Goal: Transaction & Acquisition: Purchase product/service

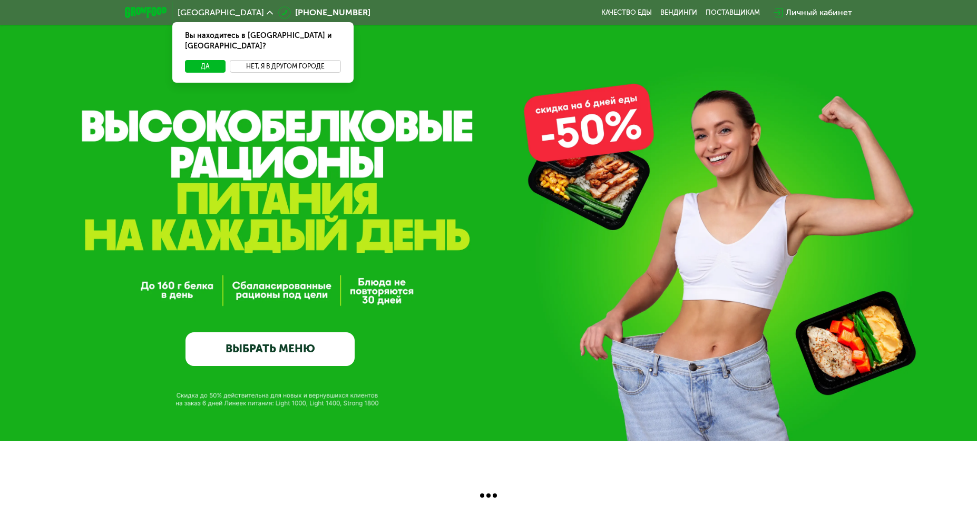
click at [288, 60] on button "Нет, я в другом городе" at bounding box center [285, 66] width 111 height 13
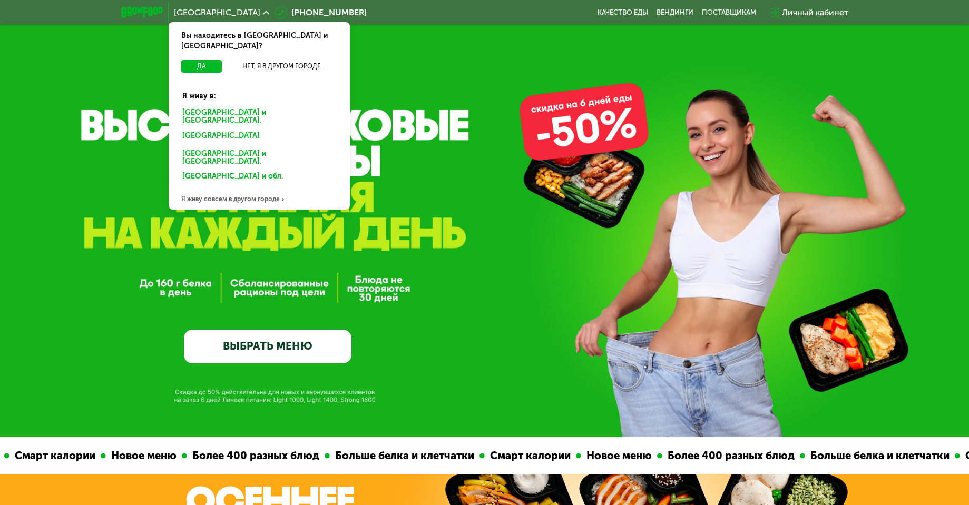
click at [266, 106] on div "[GEOGRAPHIC_DATA] и [GEOGRAPHIC_DATA]." at bounding box center [259, 117] width 169 height 22
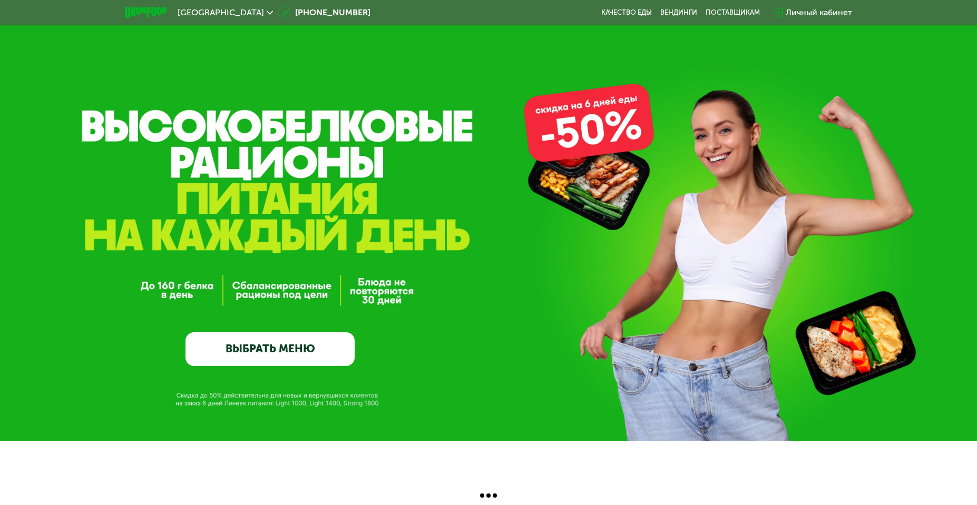
click at [323, 364] on link "ВЫБРАТЬ МЕНЮ" at bounding box center [269, 349] width 169 height 34
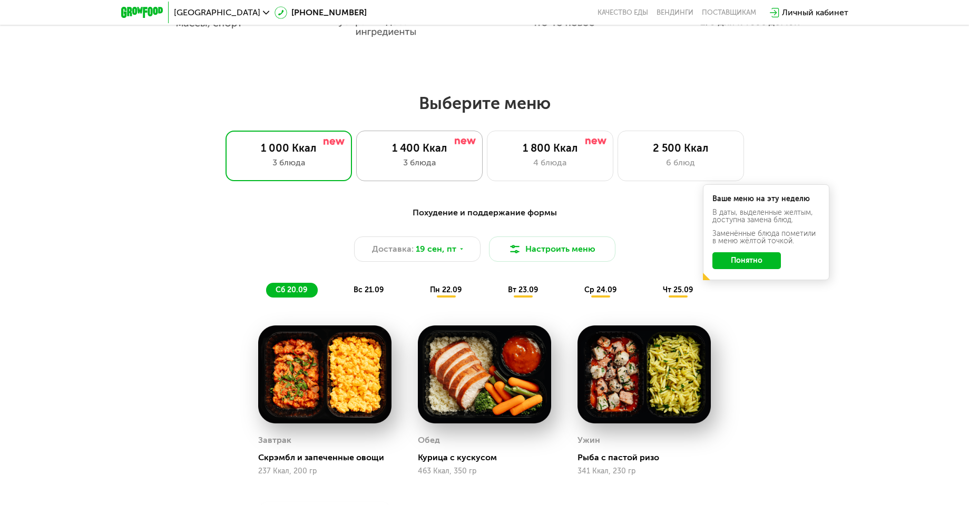
scroll to position [775, 0]
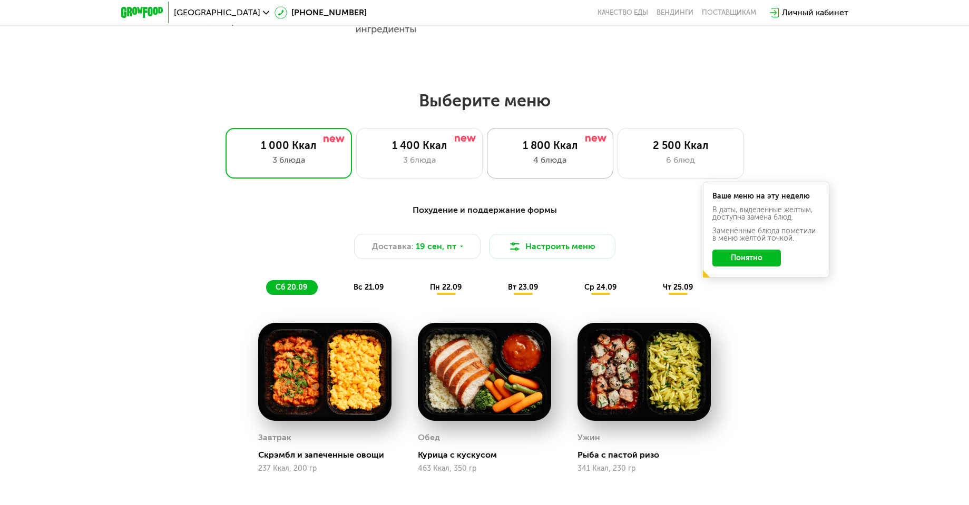
click at [566, 164] on div "4 блюда" at bounding box center [550, 160] width 104 height 13
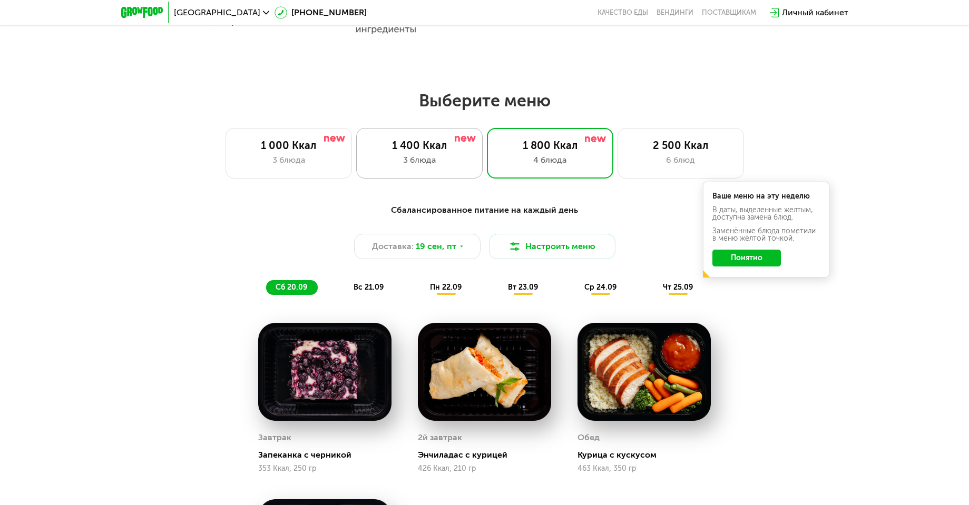
click at [425, 160] on div "3 блюда" at bounding box center [419, 160] width 104 height 13
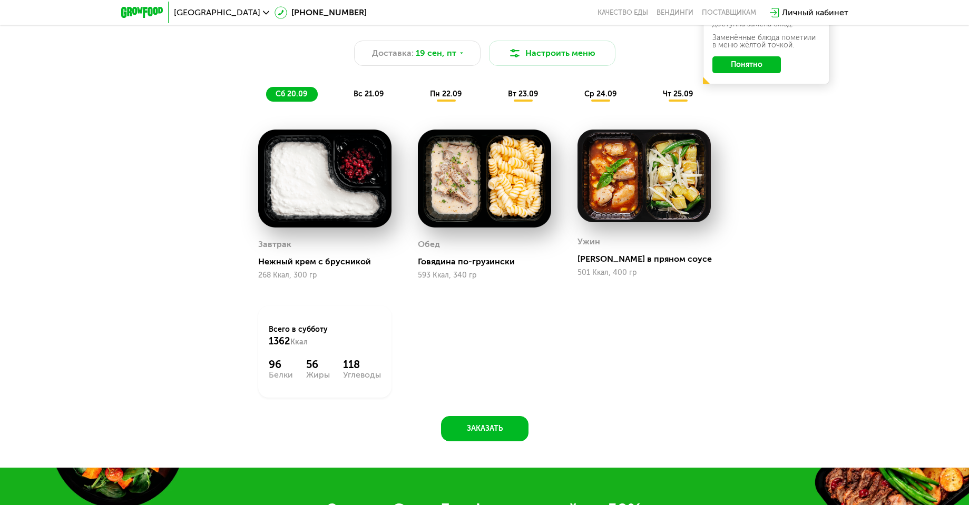
scroll to position [971, 0]
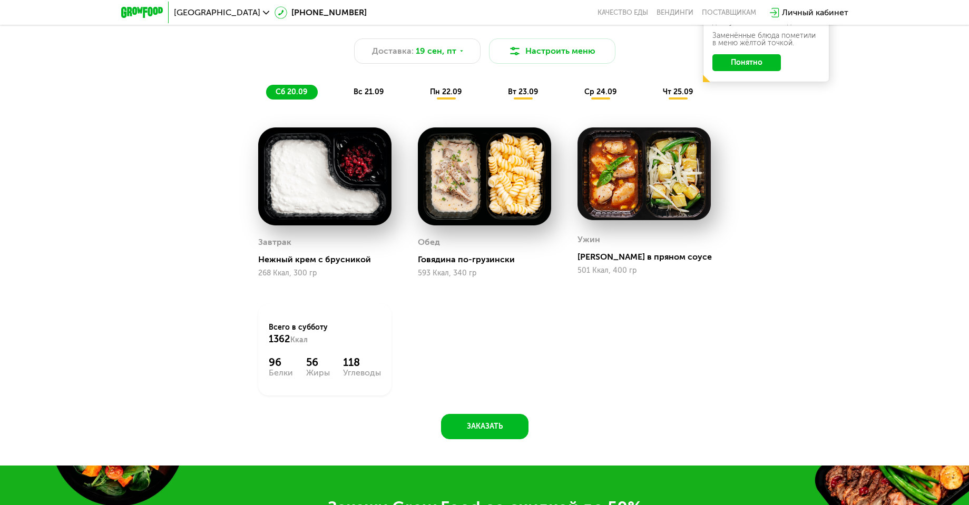
click at [449, 182] on img at bounding box center [484, 176] width 133 height 98
click at [374, 94] on span "вс 21.09" at bounding box center [368, 91] width 30 height 9
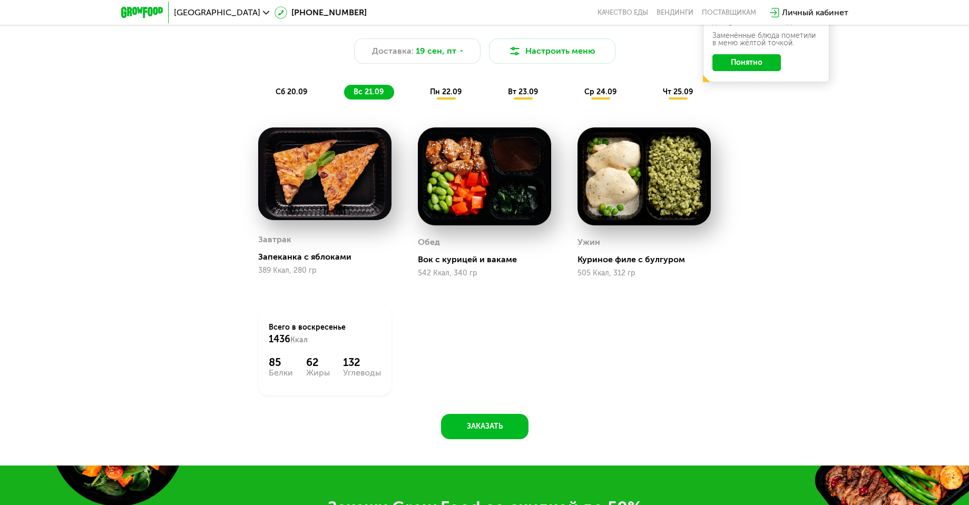
click at [447, 96] on span "пн 22.09" at bounding box center [446, 91] width 32 height 9
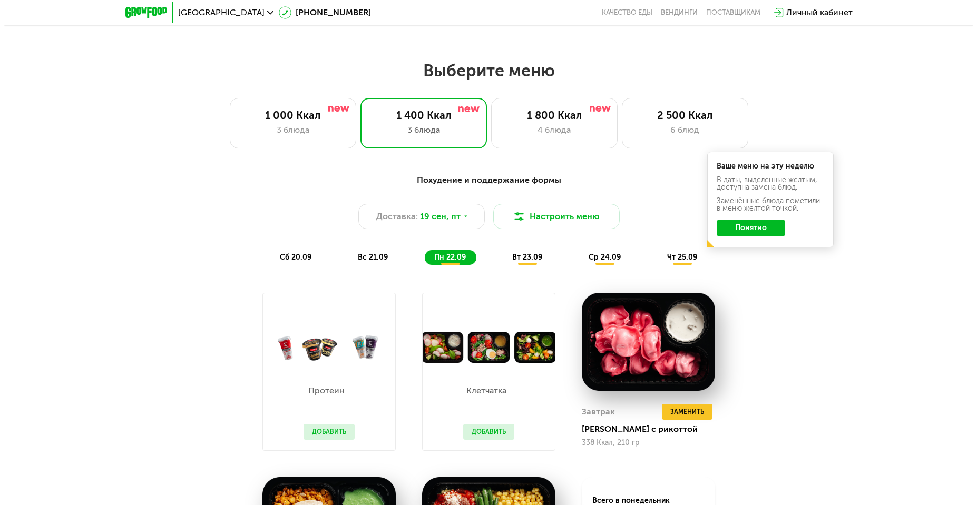
scroll to position [804, 0]
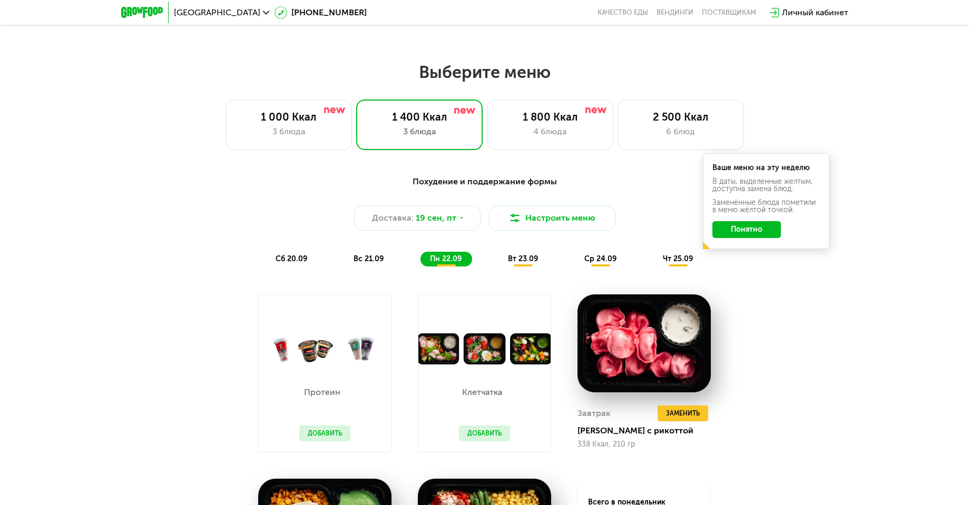
click at [531, 262] on span "вт 23.09" at bounding box center [523, 258] width 30 height 9
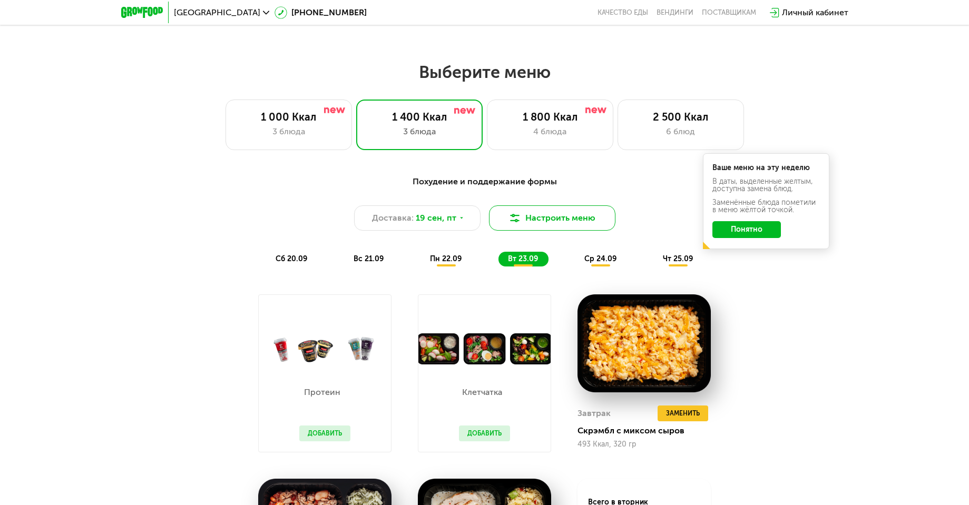
click at [544, 223] on button "Настроить меню" at bounding box center [552, 217] width 126 height 25
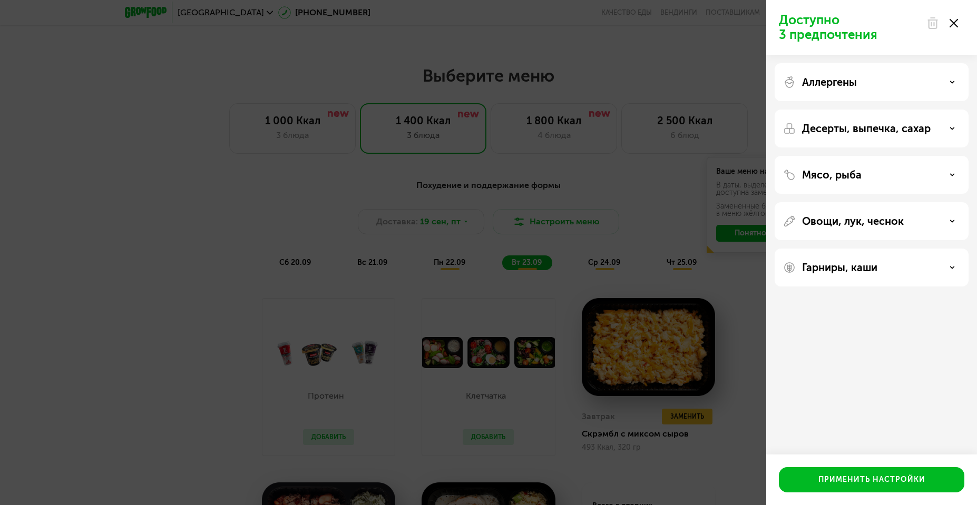
click at [840, 171] on p "Мясо, рыба" at bounding box center [832, 175] width 60 height 13
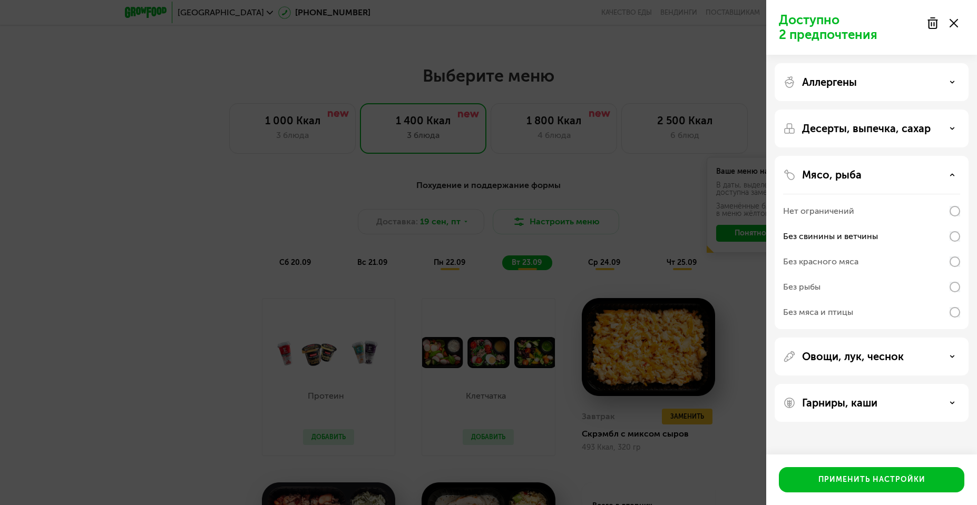
click at [905, 397] on div "Гарниры, каши" at bounding box center [871, 403] width 177 height 13
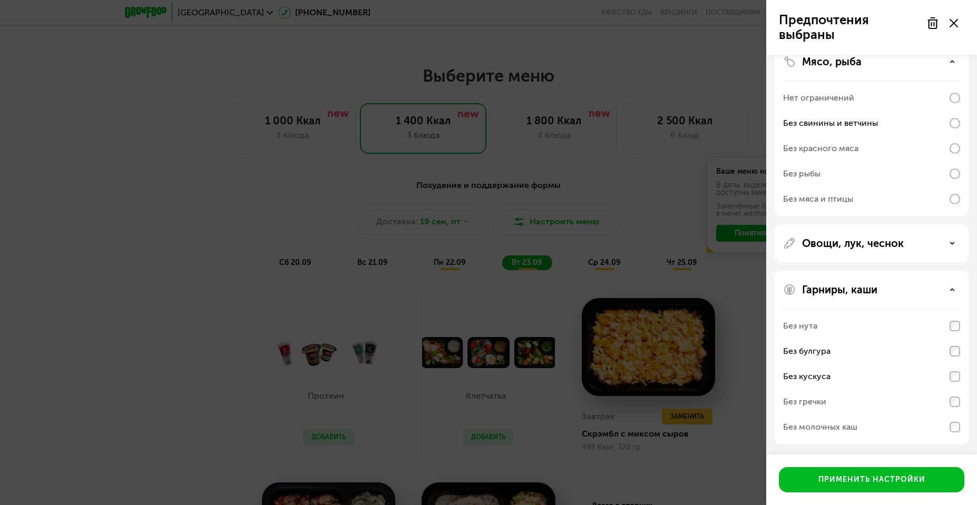
click at [950, 31] on div at bounding box center [942, 23] width 44 height 21
click at [727, 130] on div "Предпочтения выбраны Аллергены Десерты, выпечка, сахар Мясо, рыба Нет ограничен…" at bounding box center [488, 252] width 977 height 505
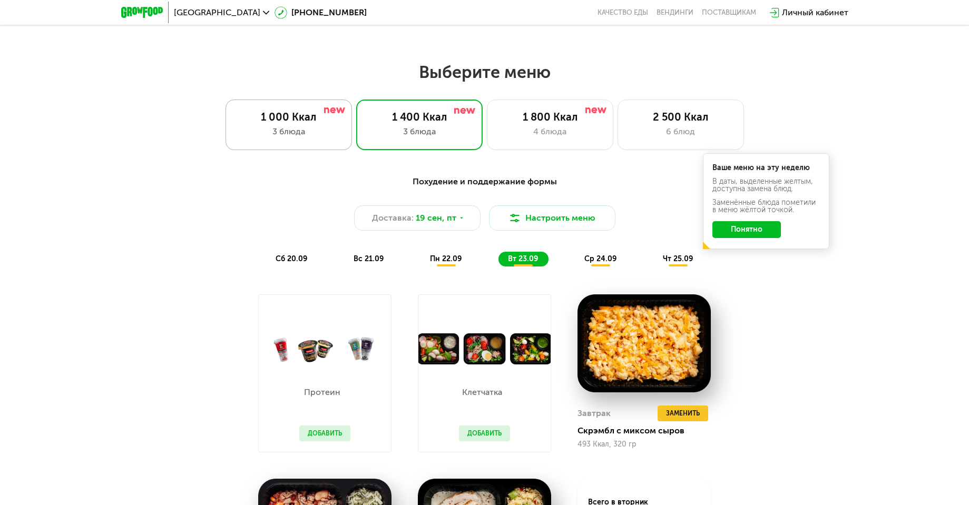
click at [311, 123] on div "1 000 Ккал" at bounding box center [288, 117] width 104 height 13
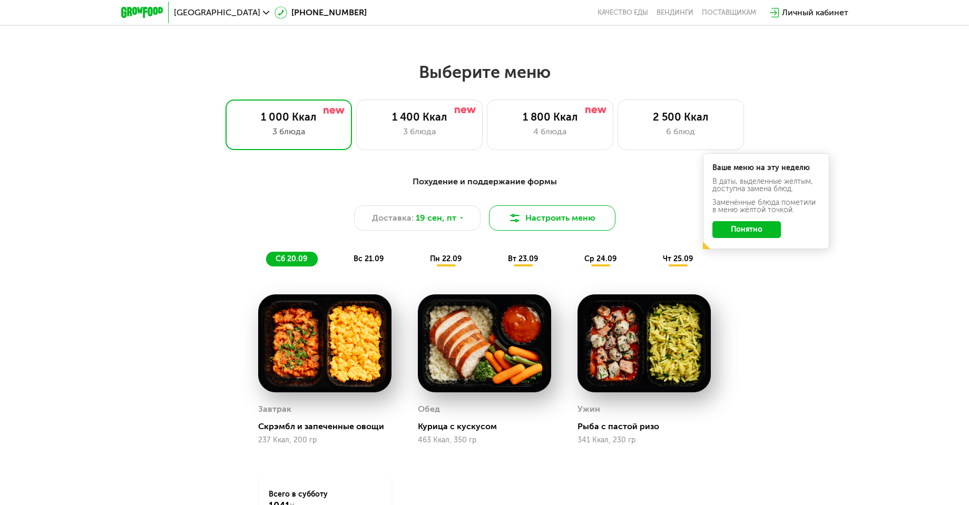
click at [535, 218] on button "Настроить меню" at bounding box center [552, 217] width 126 height 25
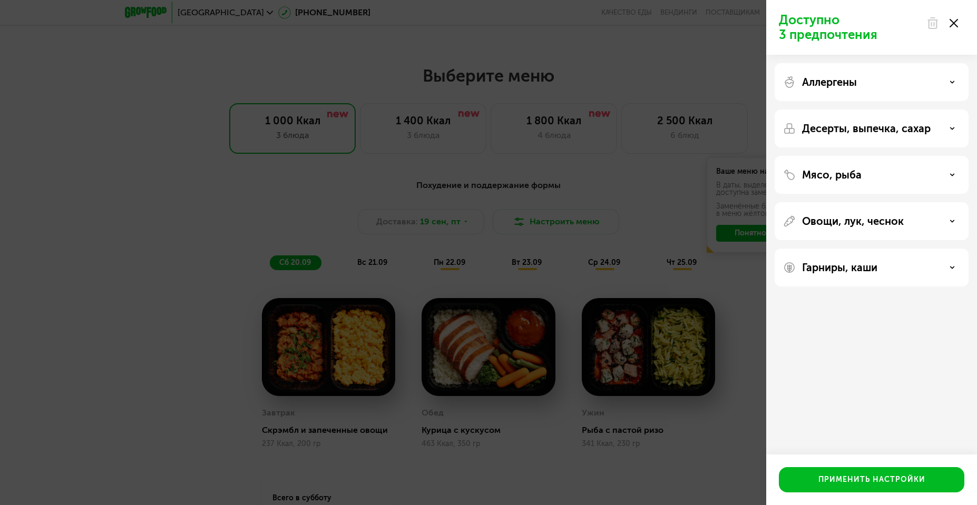
click at [885, 263] on div "Гарниры, каши" at bounding box center [871, 267] width 177 height 13
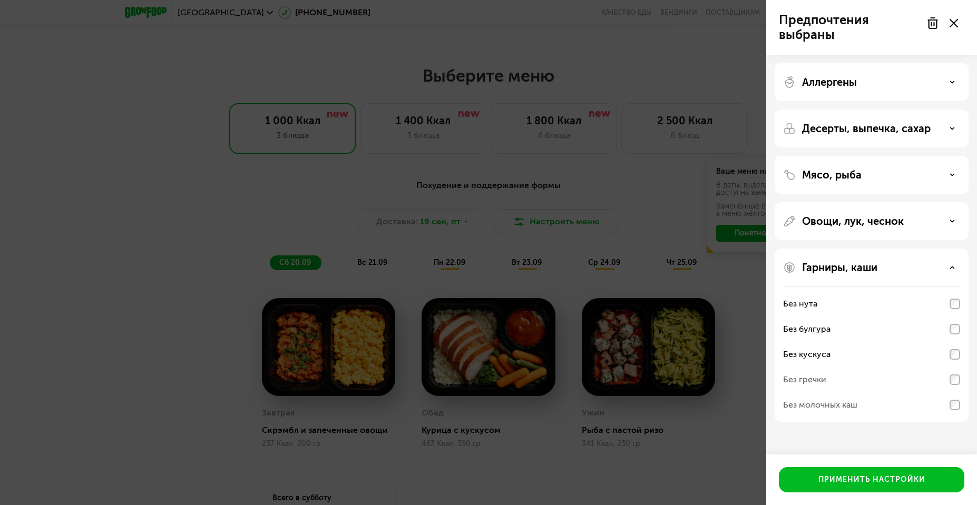
click at [923, 175] on div "Мясо, рыба" at bounding box center [871, 175] width 177 height 13
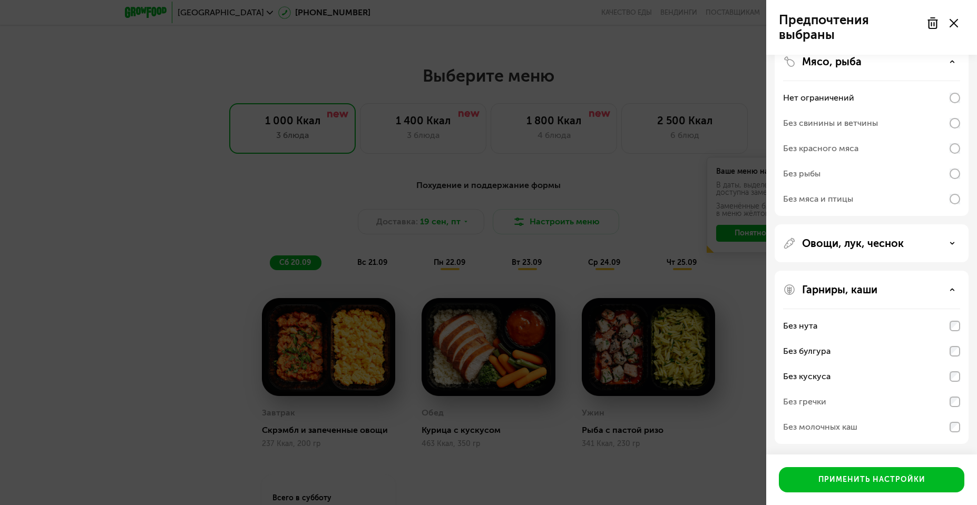
scroll to position [0, 0]
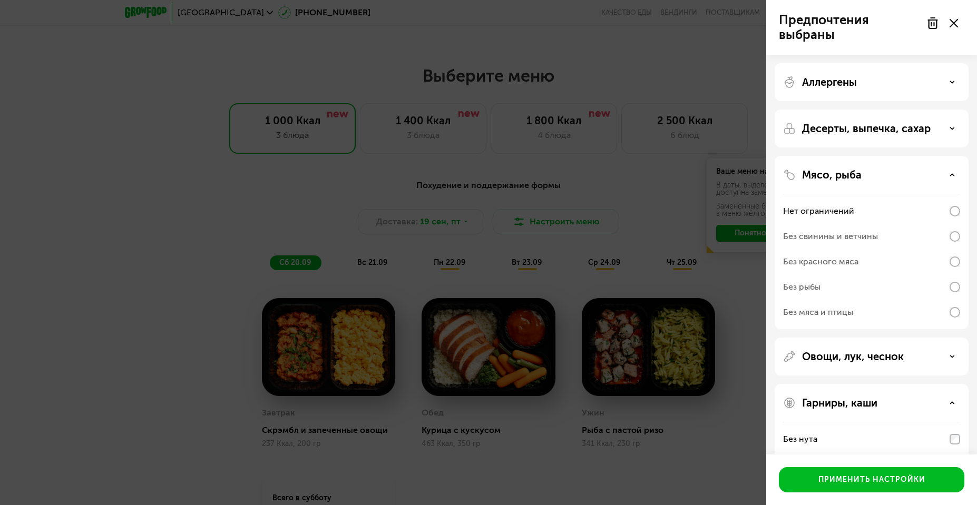
click at [874, 135] on div "Десерты, выпечка, сахар" at bounding box center [871, 129] width 194 height 38
click at [895, 139] on div "Десерты, выпечка, сахар" at bounding box center [871, 129] width 194 height 38
drag, startPoint x: 934, startPoint y: 137, endPoint x: 939, endPoint y: 135, distance: 5.5
click at [934, 137] on div "Десерты, выпечка, сахар" at bounding box center [871, 129] width 194 height 38
click at [947, 132] on div "Десерты, выпечка, сахар" at bounding box center [871, 128] width 177 height 13
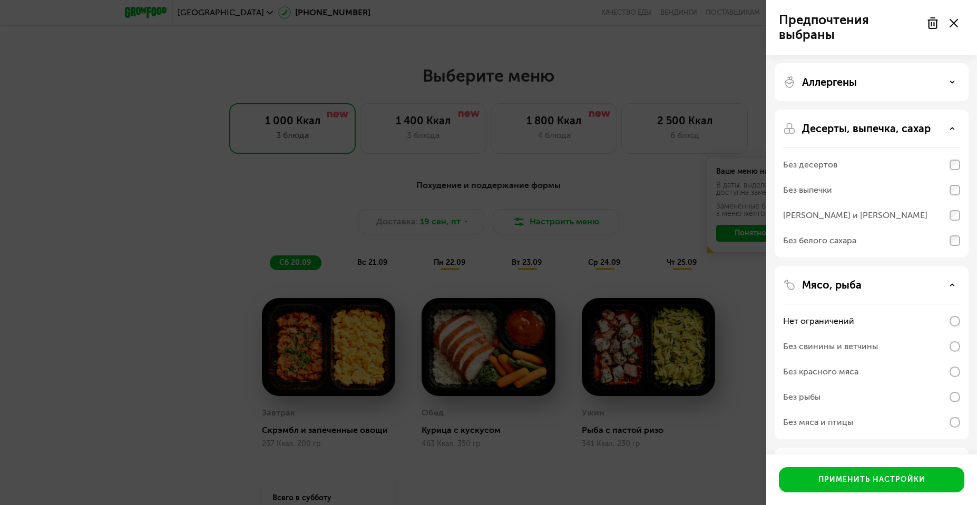
click at [881, 91] on div "Аллергены" at bounding box center [871, 82] width 194 height 38
drag, startPoint x: 932, startPoint y: 85, endPoint x: 949, endPoint y: 86, distance: 16.9
click at [932, 85] on div "Аллергены" at bounding box center [871, 82] width 177 height 13
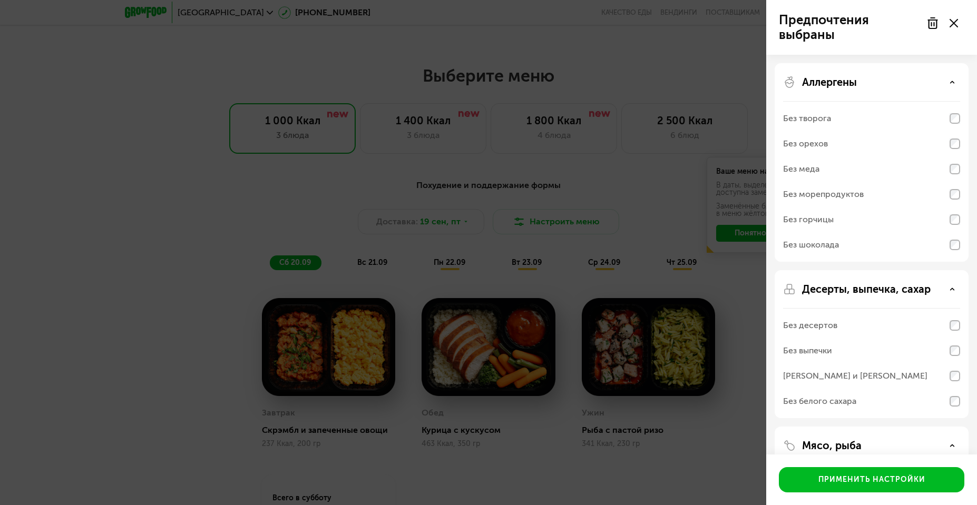
click at [949, 85] on div "Аллергены" at bounding box center [871, 82] width 177 height 13
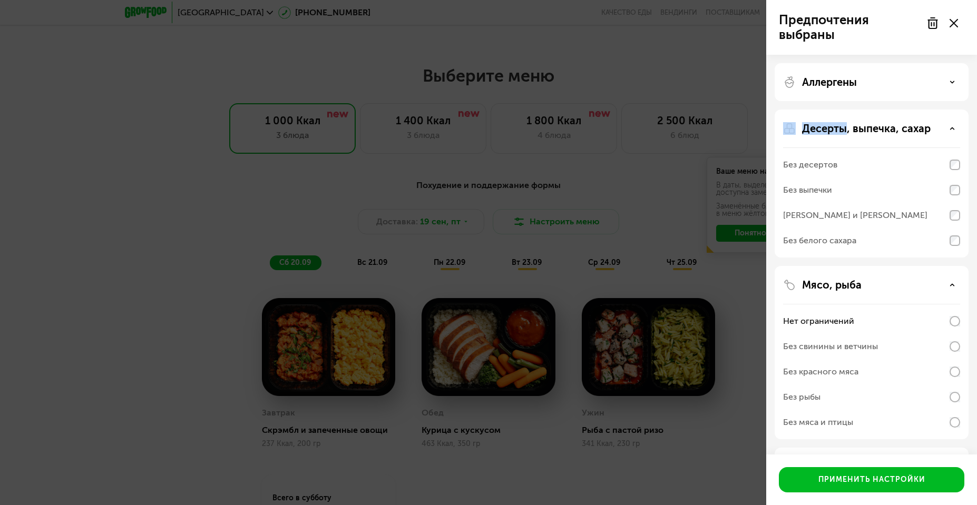
click at [949, 85] on div "Аллергены" at bounding box center [871, 82] width 177 height 13
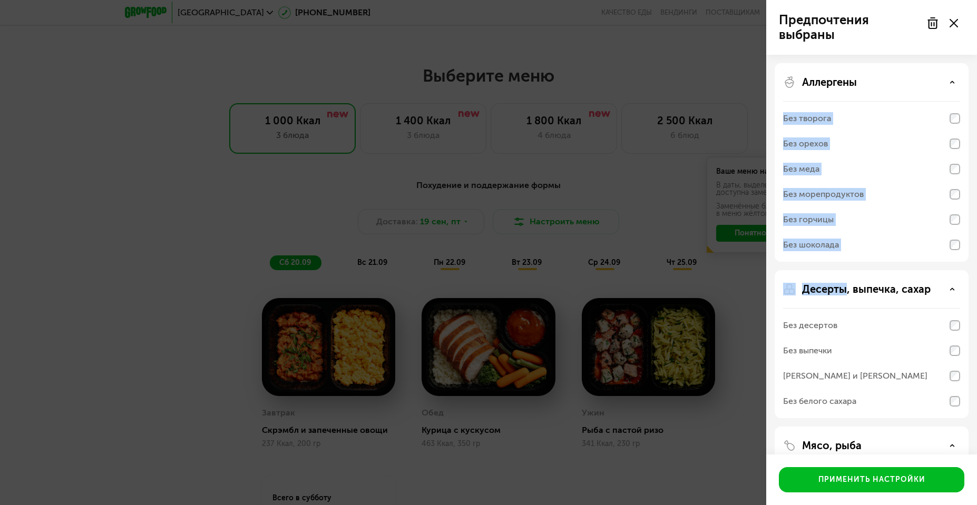
click at [873, 85] on div "Аллергены" at bounding box center [871, 82] width 177 height 13
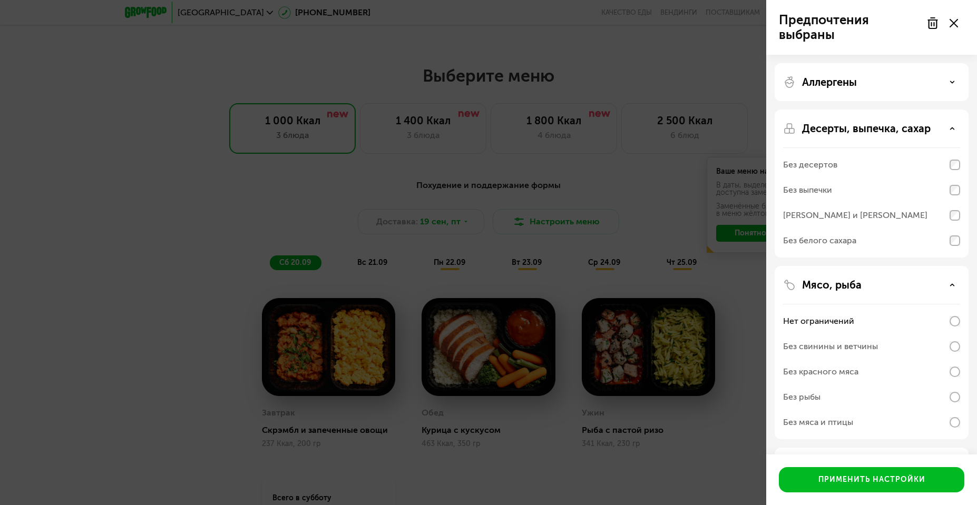
drag, startPoint x: 954, startPoint y: 81, endPoint x: 953, endPoint y: 88, distance: 6.9
click at [954, 82] on div "Аллергены" at bounding box center [871, 82] width 177 height 13
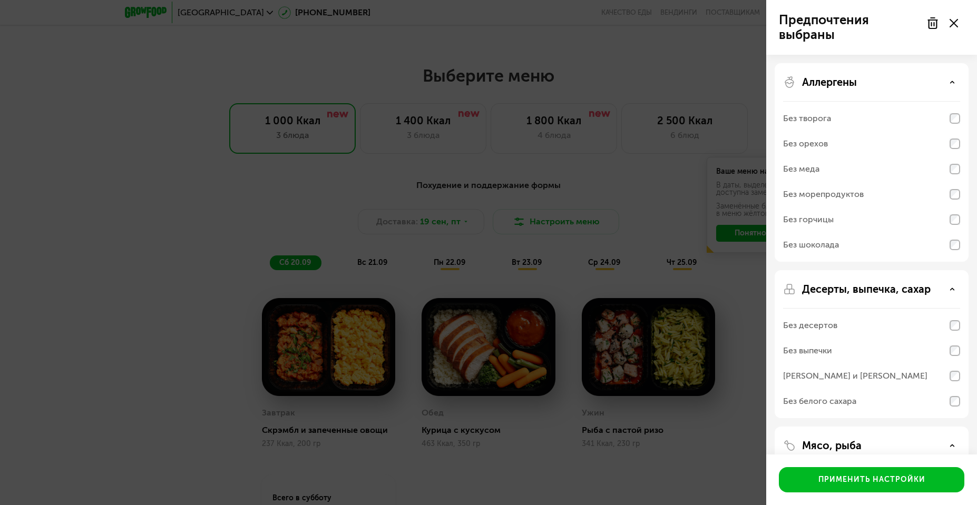
click at [961, 190] on div "Аллергены Без творога Без орехов Без меда Без морепродуктов Без горчицы Без шок…" at bounding box center [871, 162] width 194 height 199
click at [960, 195] on div "Аллергены Без творога Без орехов Без меда Без морепродуктов Без горчицы Без шок…" at bounding box center [871, 162] width 194 height 199
click at [960, 196] on div "Аллергены Без творога Без орехов Без меда Без морепродуктов Без горчицы Без шок…" at bounding box center [871, 162] width 194 height 199
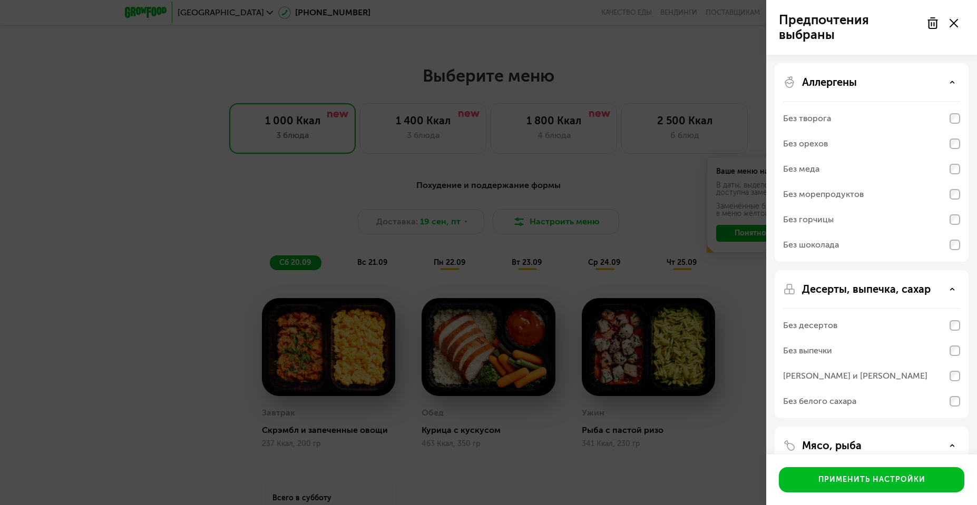
click at [959, 197] on div "Аллергены Без творога Без орехов Без меда Без морепродуктов Без горчицы Без шок…" at bounding box center [871, 162] width 194 height 199
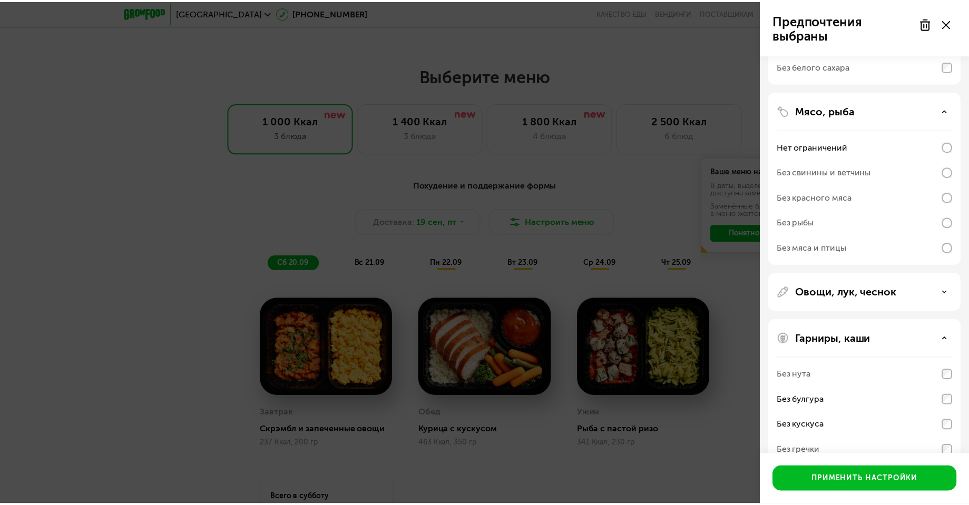
scroll to position [384, 0]
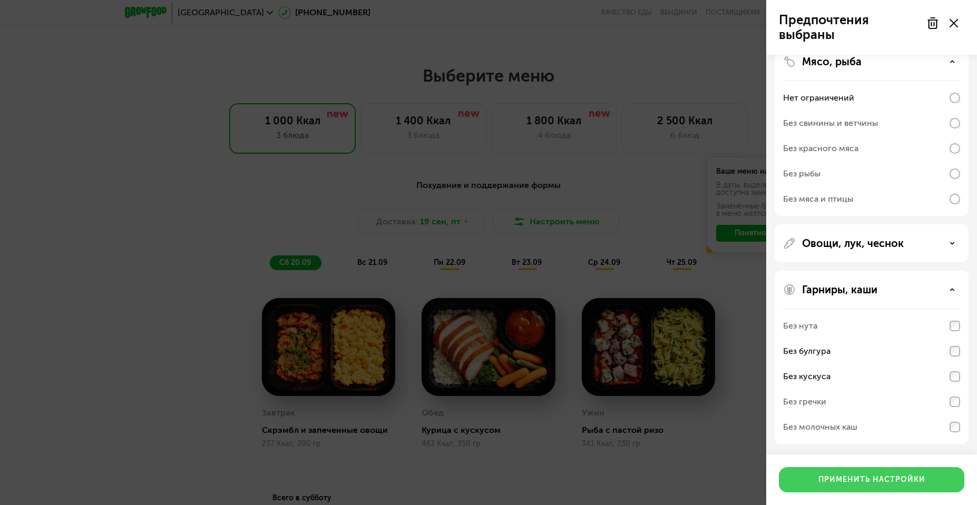
click at [903, 481] on div "Применить настройки" at bounding box center [871, 480] width 107 height 11
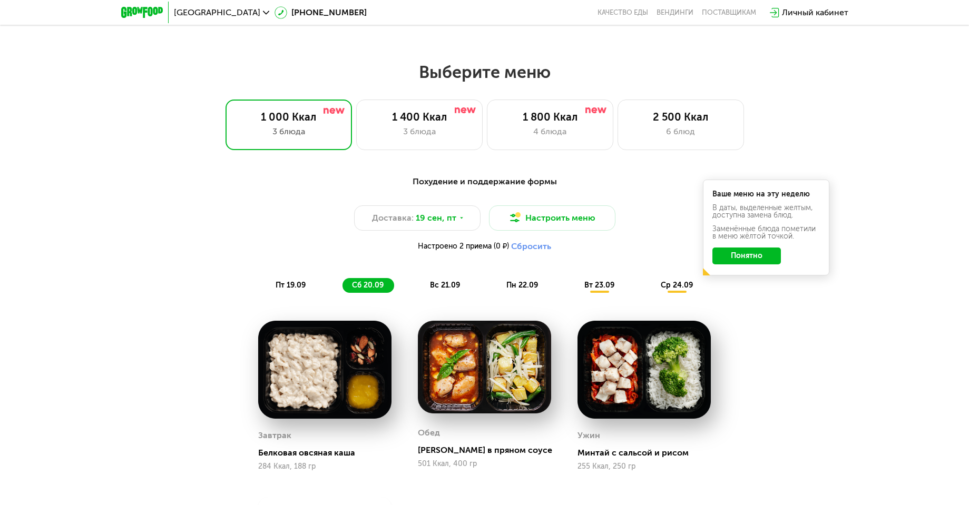
click at [762, 263] on button "Понятно" at bounding box center [746, 256] width 68 height 17
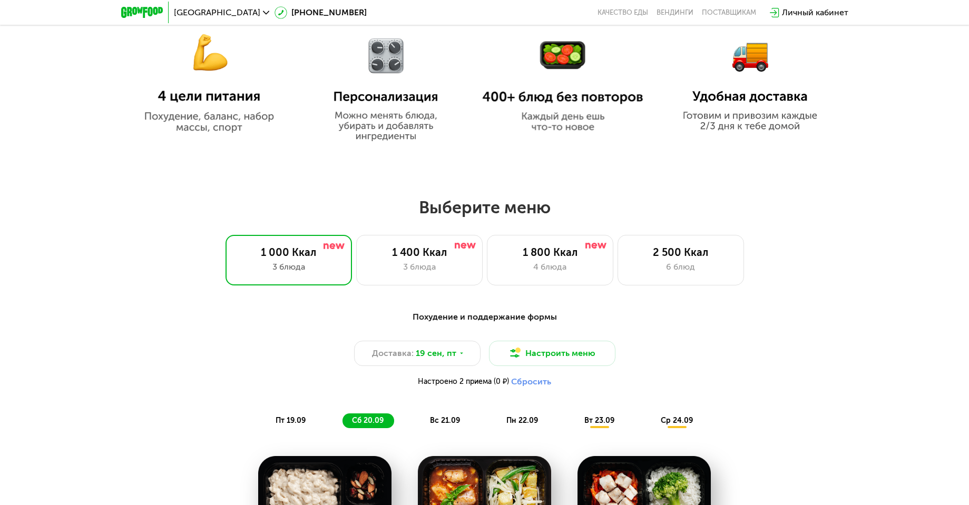
scroll to position [657, 0]
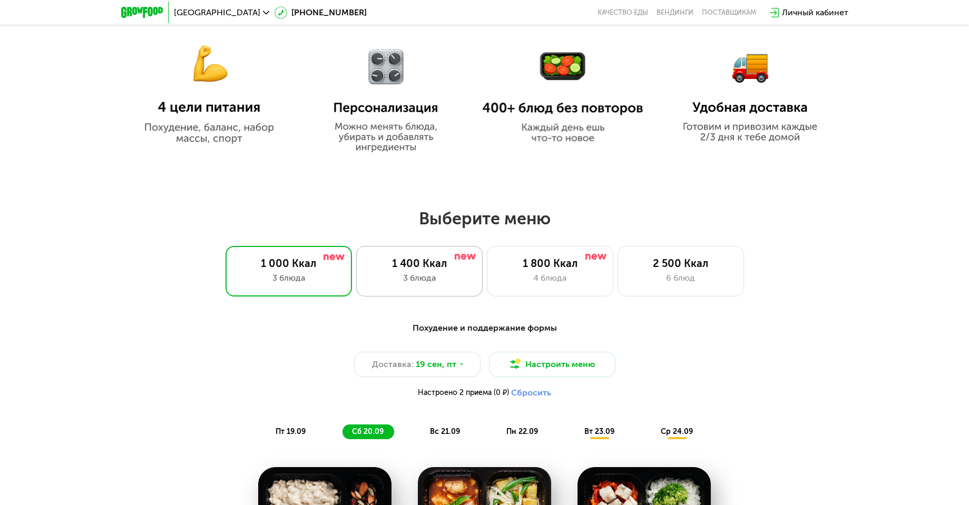
click at [442, 281] on div "3 блюда" at bounding box center [419, 278] width 104 height 13
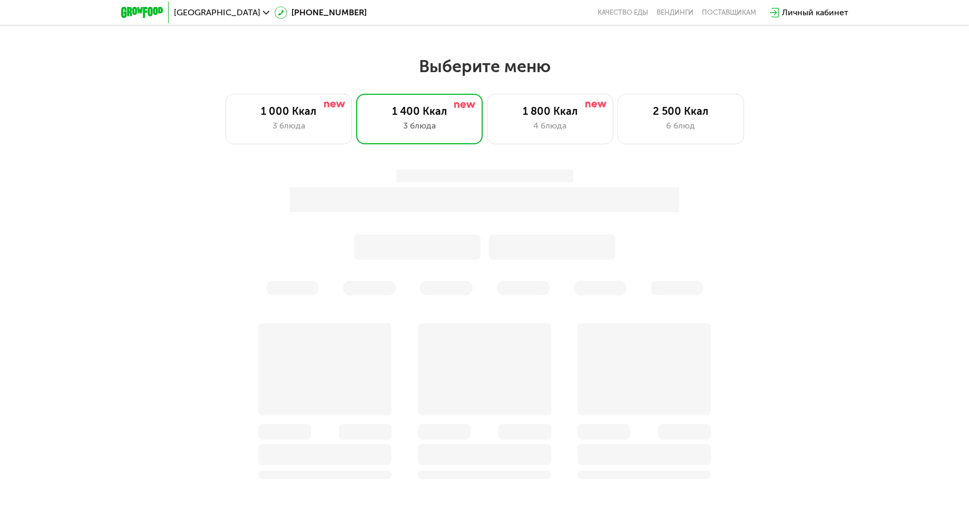
scroll to position [834, 0]
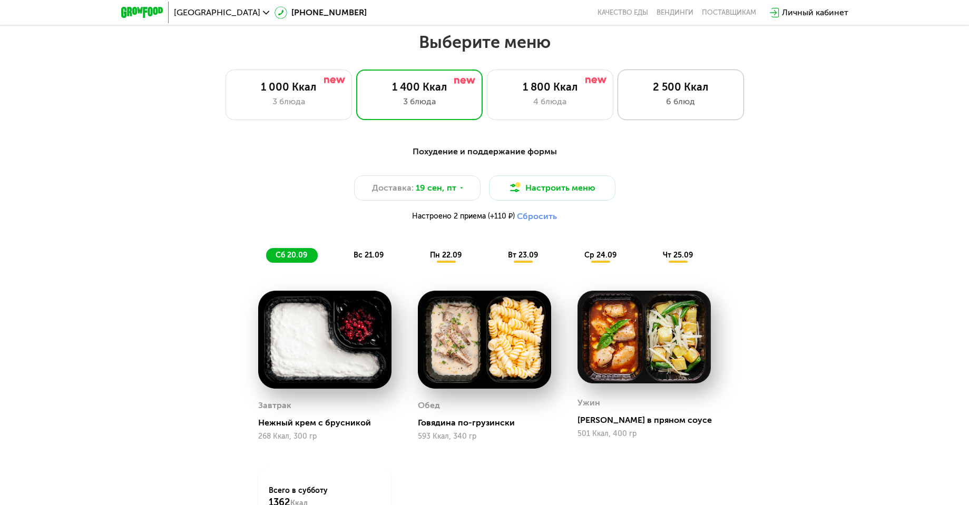
click at [672, 103] on div "6 блюд" at bounding box center [680, 101] width 104 height 13
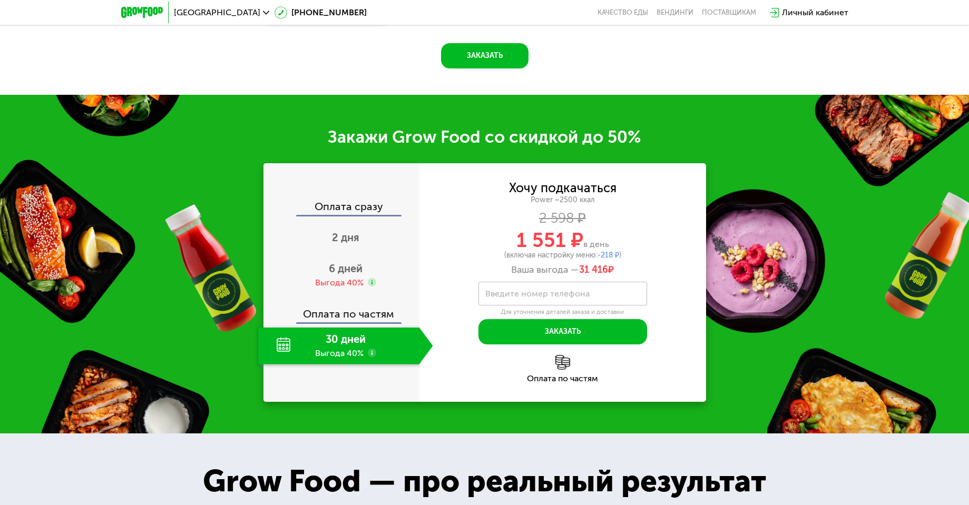
scroll to position [1516, 0]
